Goal: Task Accomplishment & Management: Manage account settings

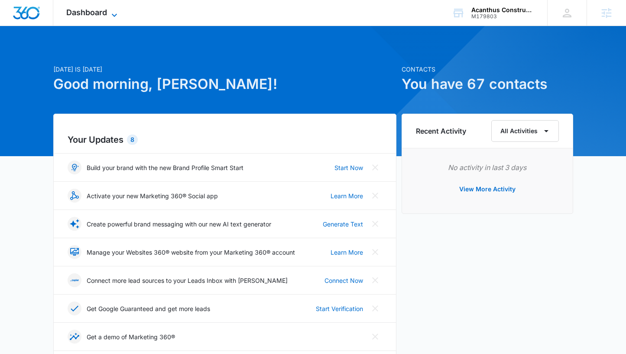
click at [102, 14] on span "Dashboard" at bounding box center [86, 12] width 41 height 9
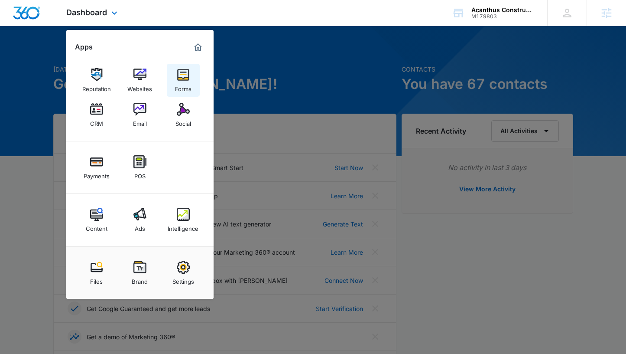
click at [179, 83] on div "Forms" at bounding box center [183, 86] width 16 height 11
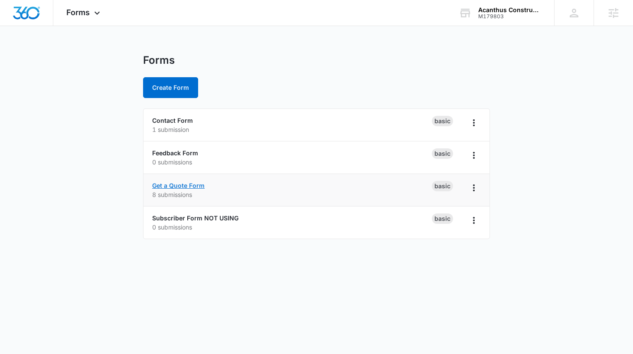
click at [198, 184] on link "Get a Quote Form" at bounding box center [178, 185] width 52 height 7
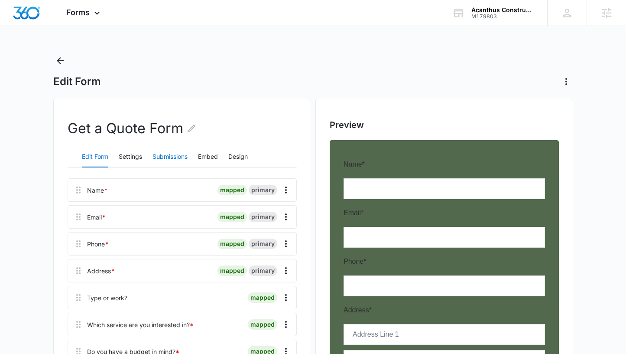
click at [168, 159] on button "Submissions" at bounding box center [170, 157] width 35 height 21
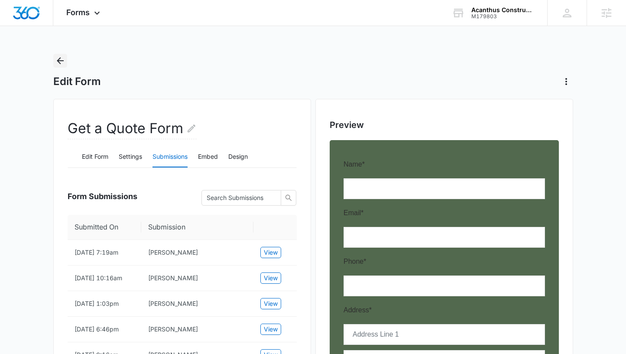
click at [64, 62] on icon "Back" at bounding box center [60, 60] width 10 height 10
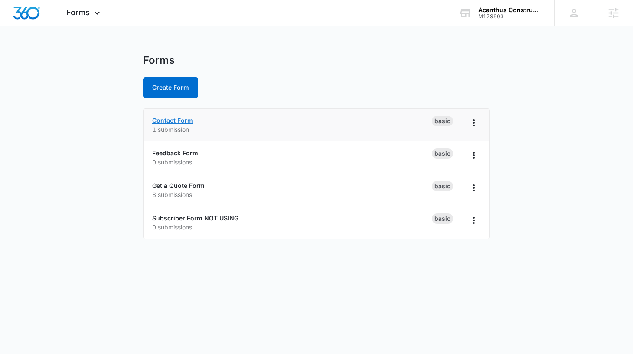
click at [170, 121] on link "Contact Form" at bounding box center [172, 120] width 41 height 7
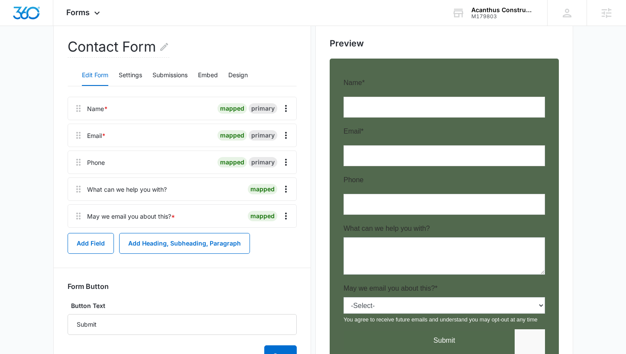
scroll to position [86, 0]
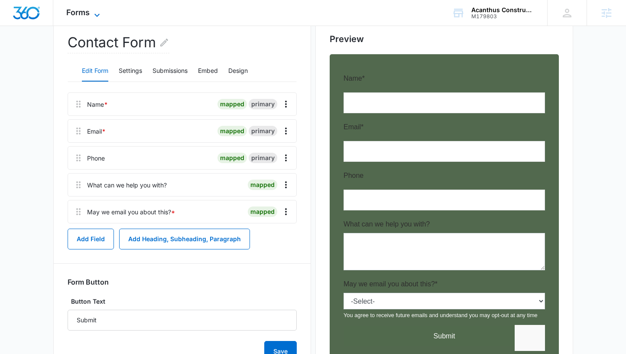
click at [88, 13] on span "Forms" at bounding box center [77, 12] width 23 height 9
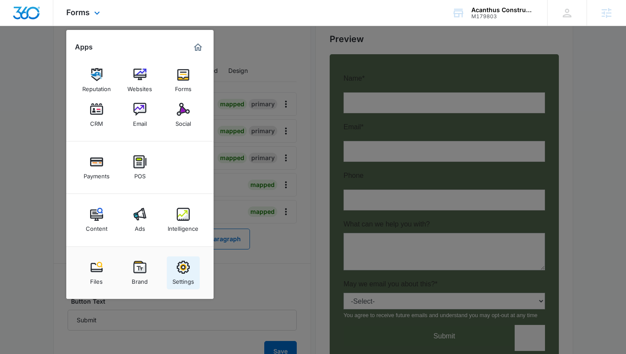
click at [187, 267] on img at bounding box center [183, 267] width 13 height 13
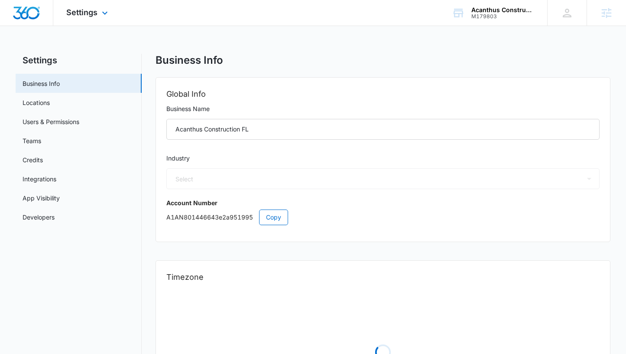
select select "52"
select select "US"
select select "America/Denver"
click at [62, 124] on link "Users & Permissions" at bounding box center [51, 121] width 57 height 9
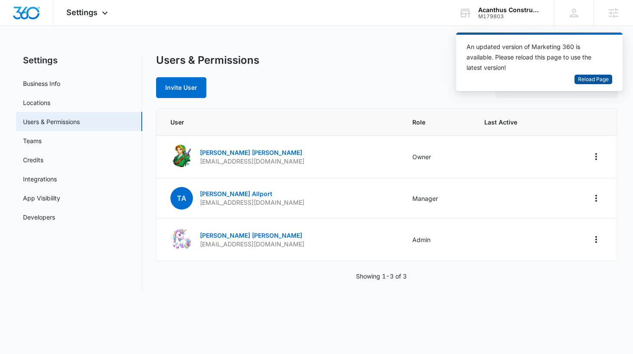
click at [578, 79] on span "Reload Page" at bounding box center [593, 79] width 31 height 8
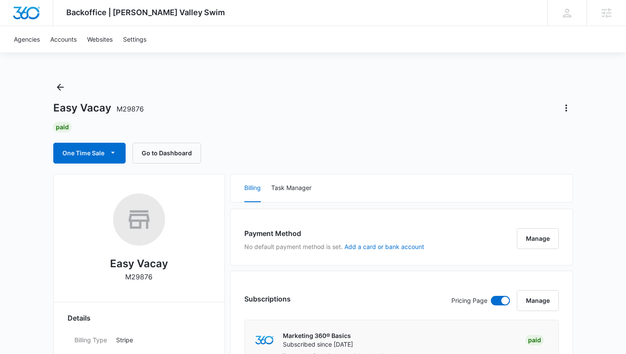
scroll to position [53, 0]
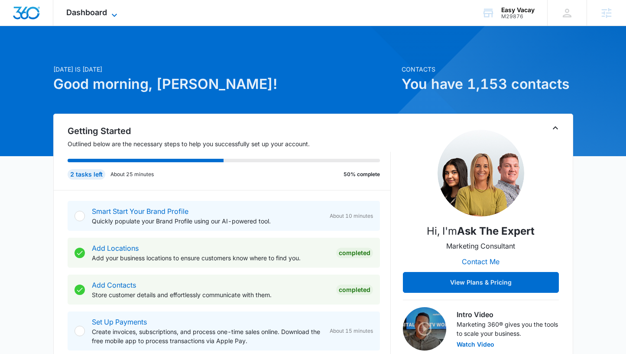
click at [91, 16] on span "Dashboard" at bounding box center [86, 12] width 41 height 9
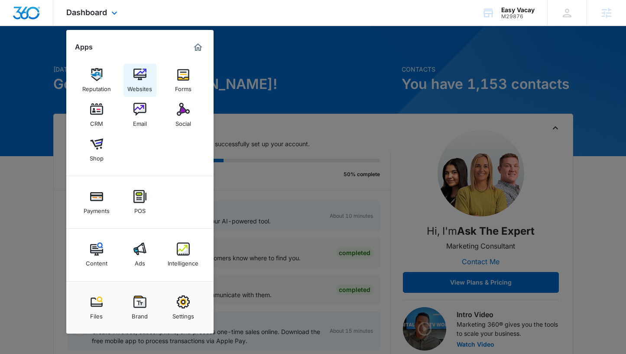
click at [140, 74] on img at bounding box center [140, 74] width 13 height 13
